Goal: Ask a question

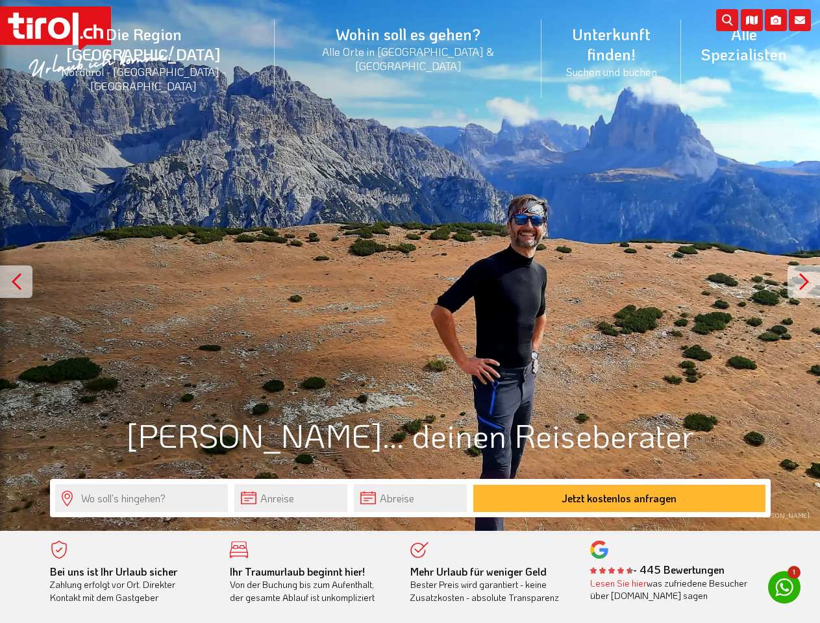
click at [173, 41] on li "Die Region [GEOGRAPHIC_DATA] [GEOGRAPHIC_DATA] - [GEOGRAPHIC_DATA] - [GEOGRAPHI…" at bounding box center [144, 59] width 262 height 98
click at [799, 20] on icon at bounding box center [799, 20] width 22 height 22
click at [775, 20] on icon at bounding box center [775, 20] width 22 height 22
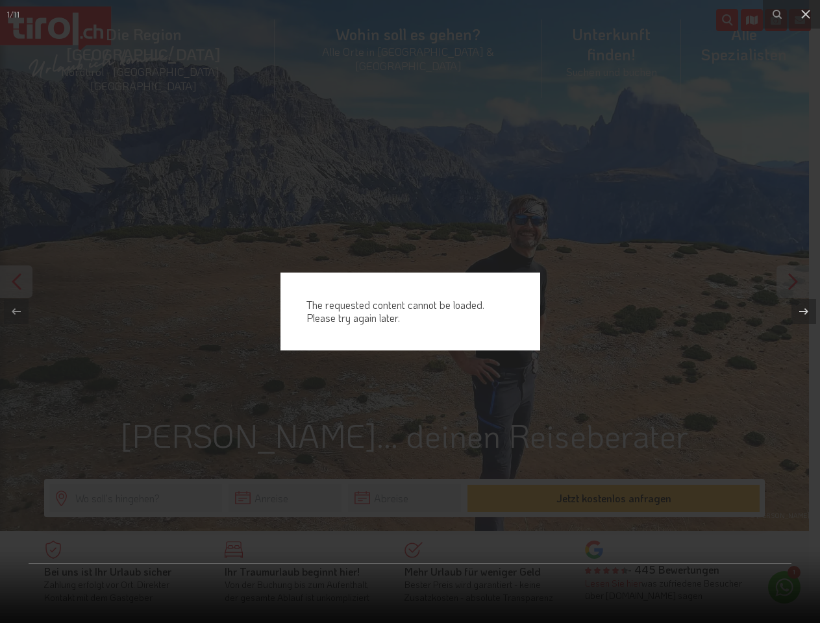
click at [751, 20] on div "The requested content cannot be loaded. Please try again later." at bounding box center [410, 311] width 820 height 623
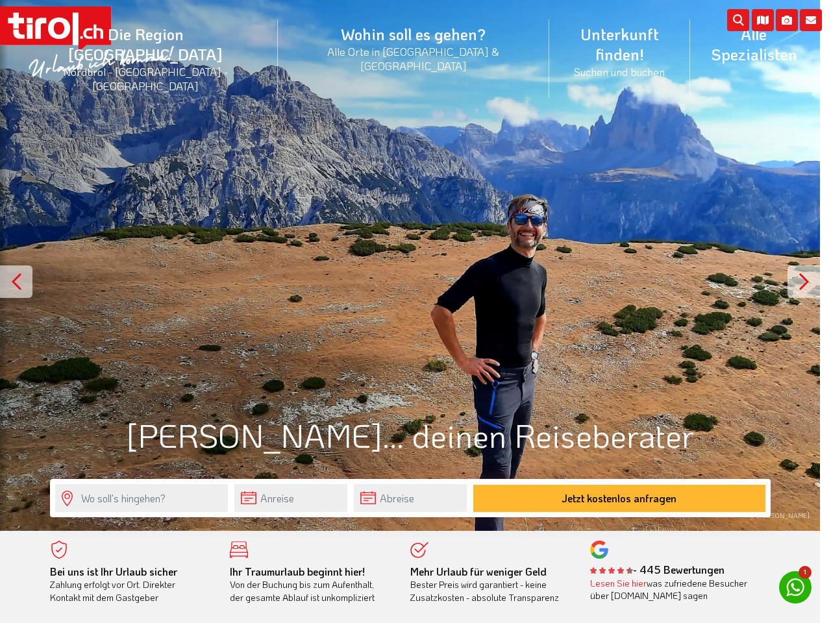
click at [409, 265] on div "© [PERSON_NAME]" at bounding box center [410, 265] width 820 height 531
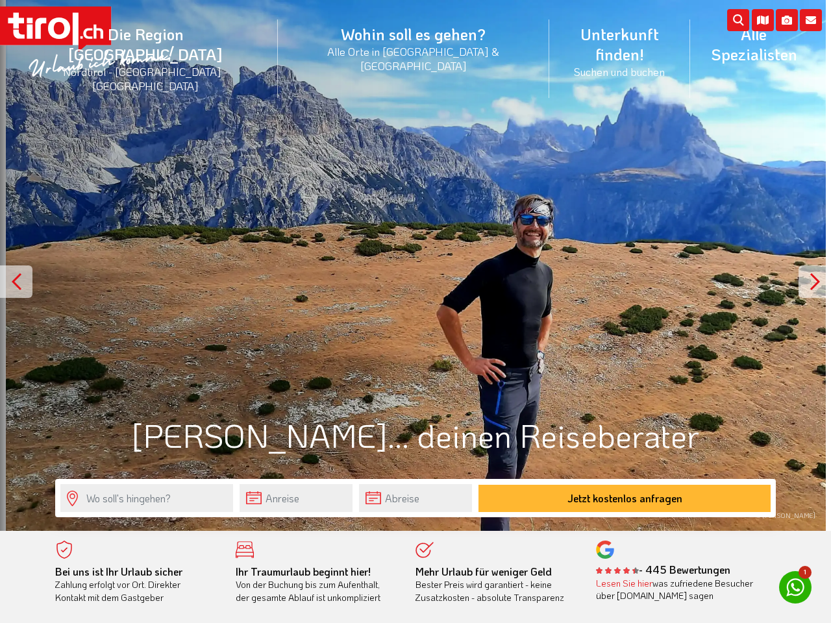
click at [803, 282] on div at bounding box center [814, 281] width 32 height 32
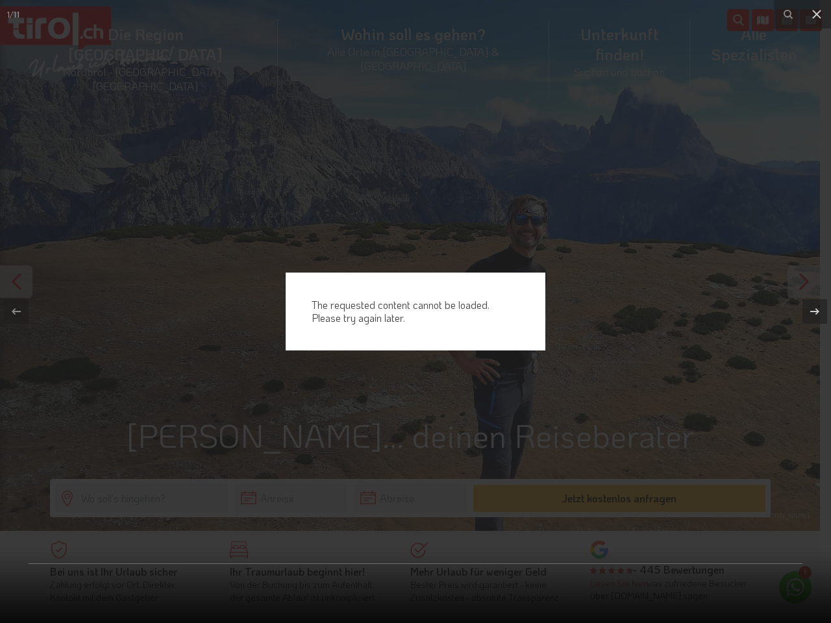
click at [291, 498] on div "The requested content cannot be loaded. Please try again later." at bounding box center [415, 311] width 831 height 623
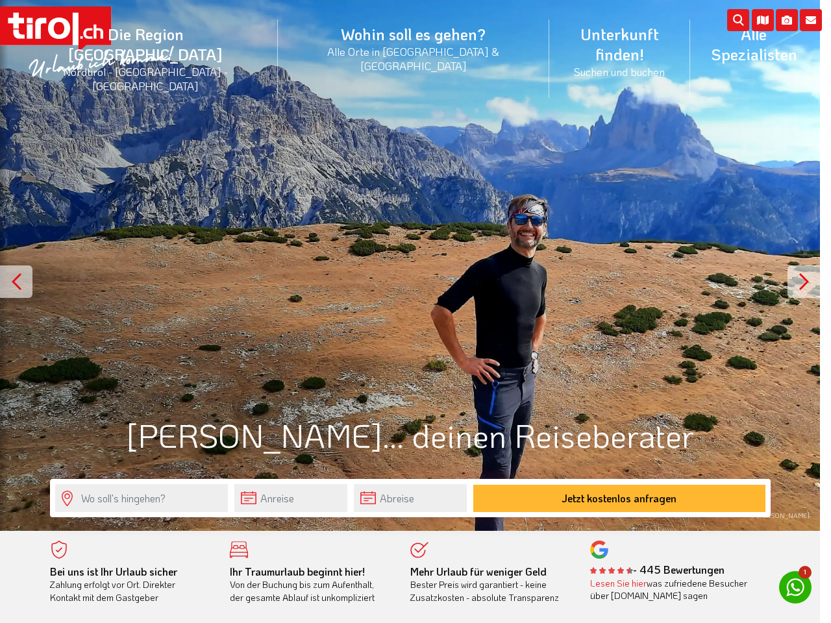
click at [291, 498] on div "The requested content cannot be loaded. Please try again later." at bounding box center [415, 311] width 831 height 623
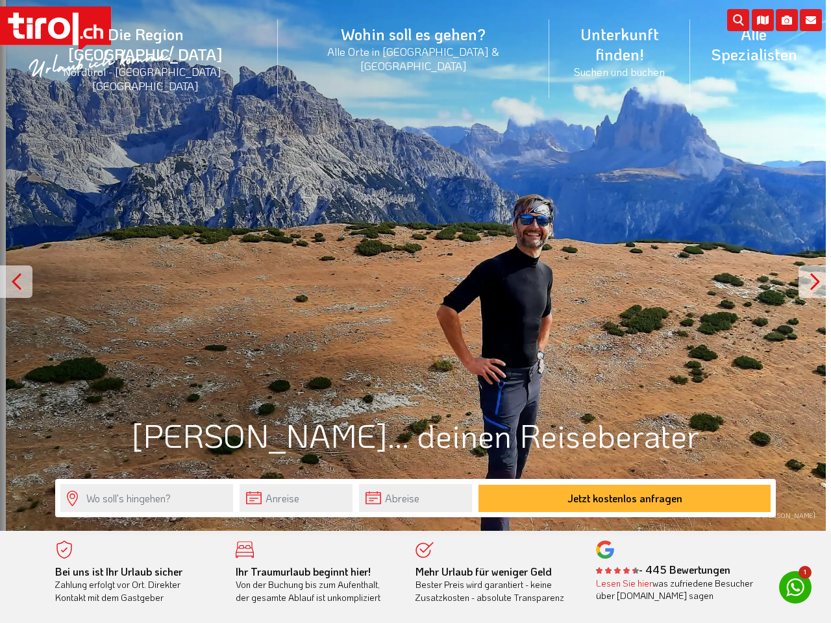
click at [410, 498] on input "text" at bounding box center [415, 498] width 113 height 28
